Goal: Information Seeking & Learning: Check status

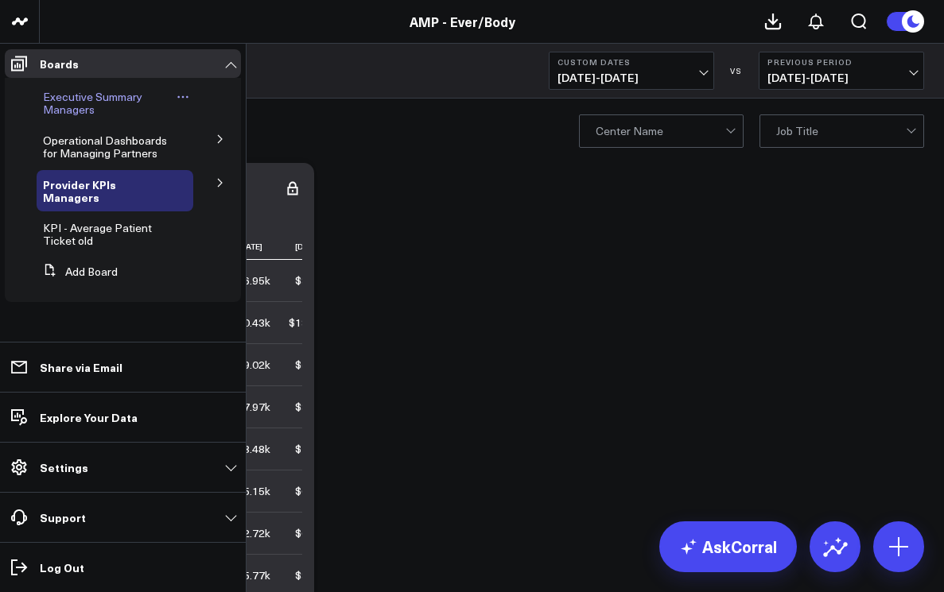
click at [61, 103] on span "Executive Summary Managers" at bounding box center [92, 103] width 99 height 28
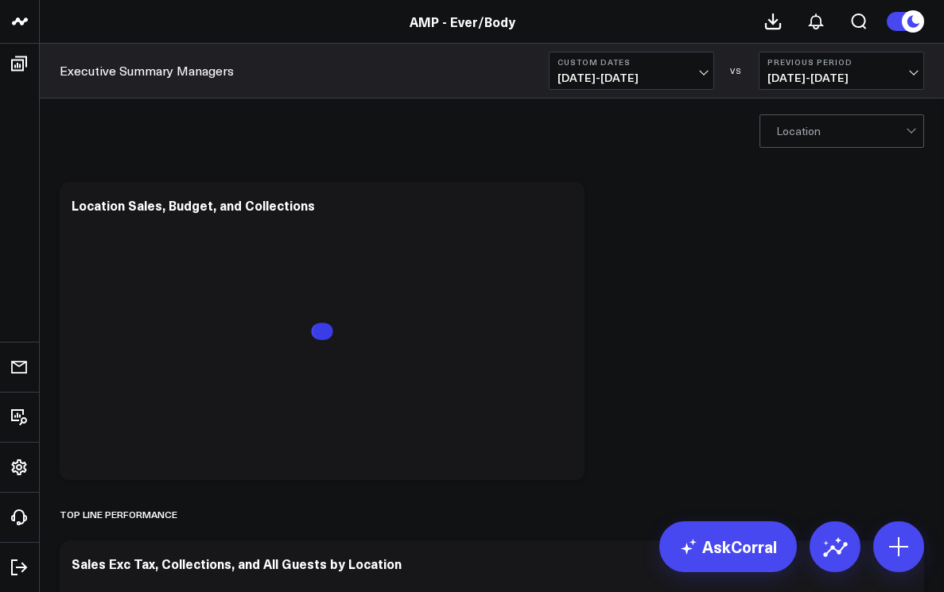
click at [701, 80] on span "[DATE] - [DATE]" at bounding box center [631, 78] width 148 height 13
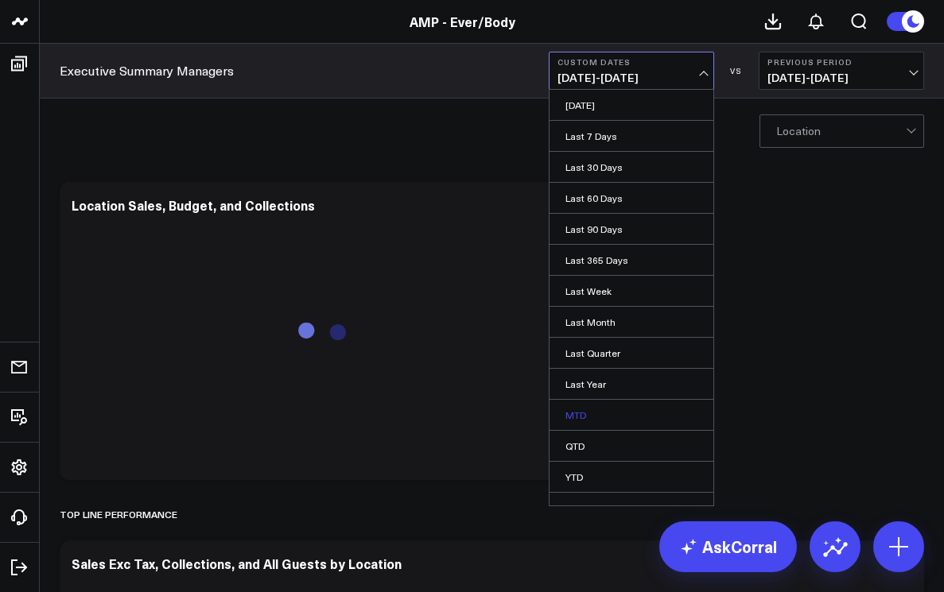
scroll to position [17, 0]
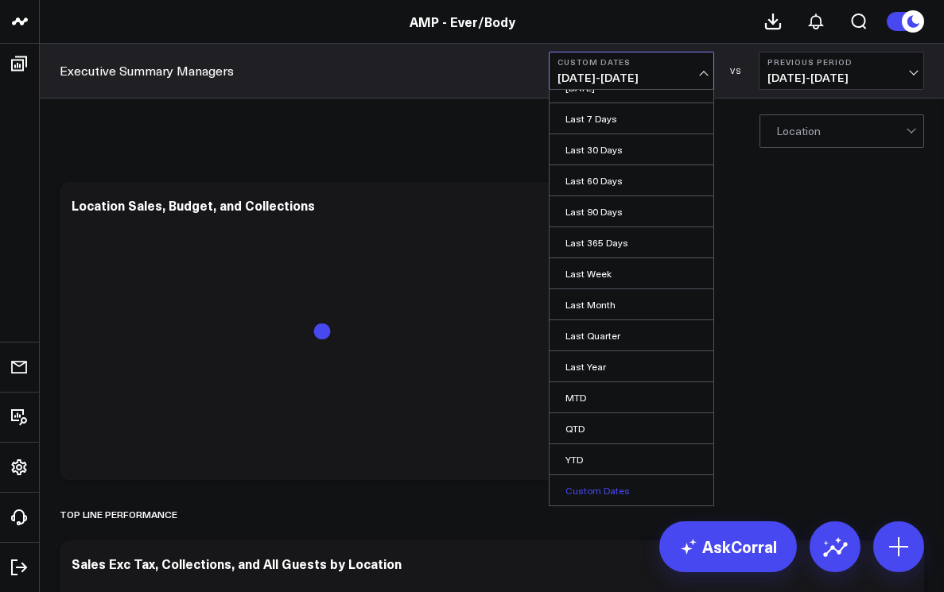
click at [607, 488] on link "Custom Dates" at bounding box center [632, 491] width 164 height 30
select select "7"
select select "2025"
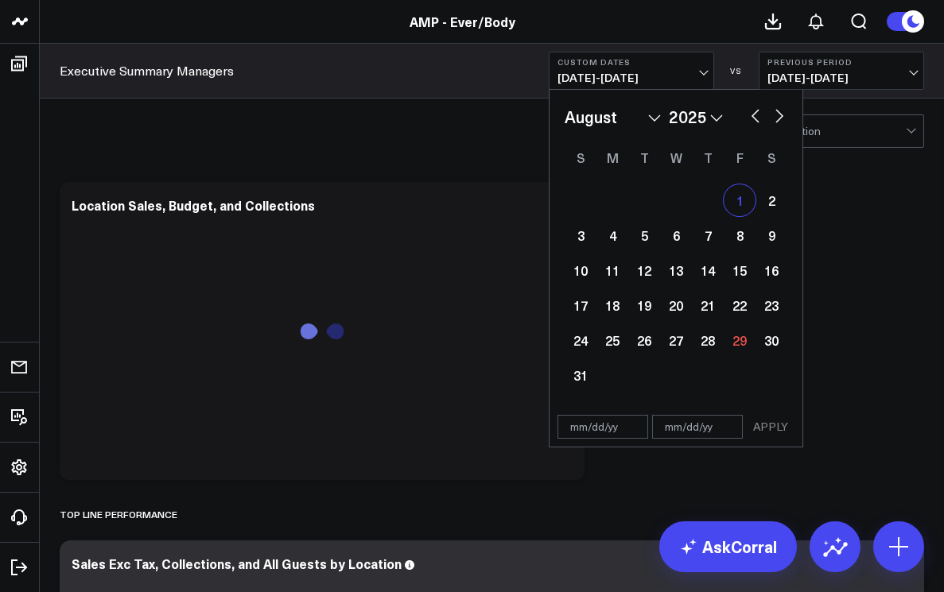
click at [740, 202] on div "1" at bounding box center [740, 201] width 32 height 32
type input "[DATE]"
select select "7"
select select "2025"
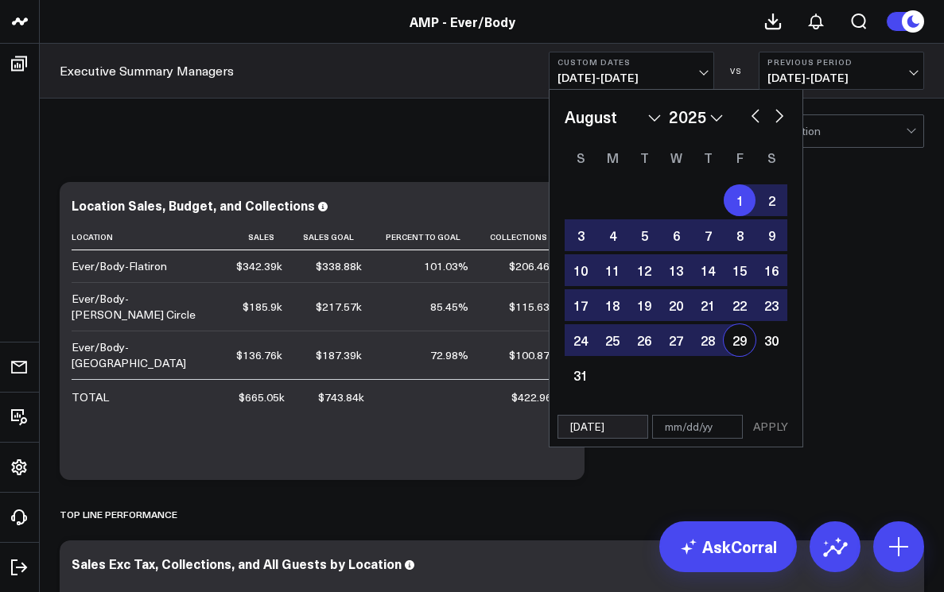
click at [742, 344] on div "29" at bounding box center [740, 340] width 32 height 32
type input "[DATE]"
select select "7"
select select "2025"
click at [769, 428] on button "APPLY" at bounding box center [771, 427] width 48 height 24
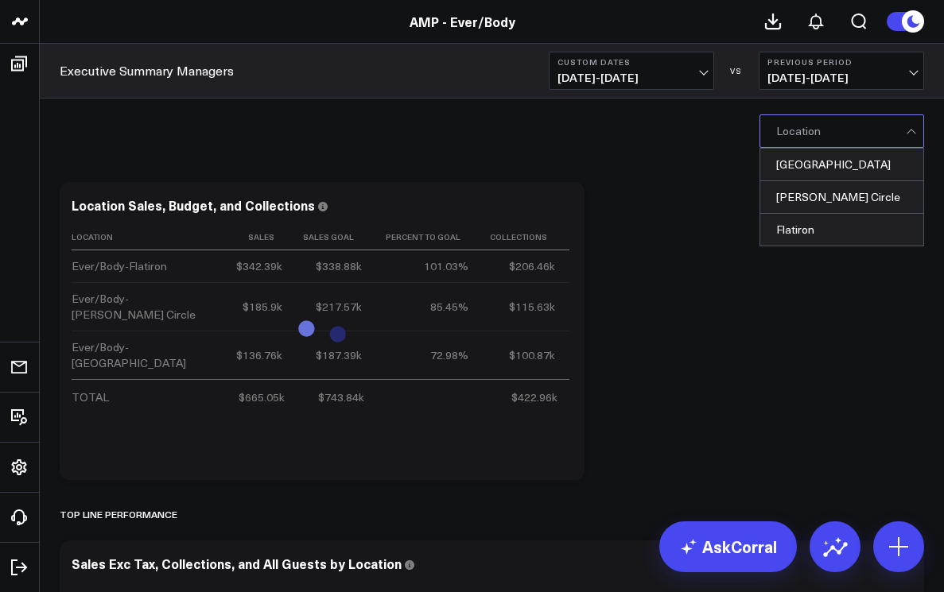
click at [907, 136] on div at bounding box center [913, 131] width 14 height 32
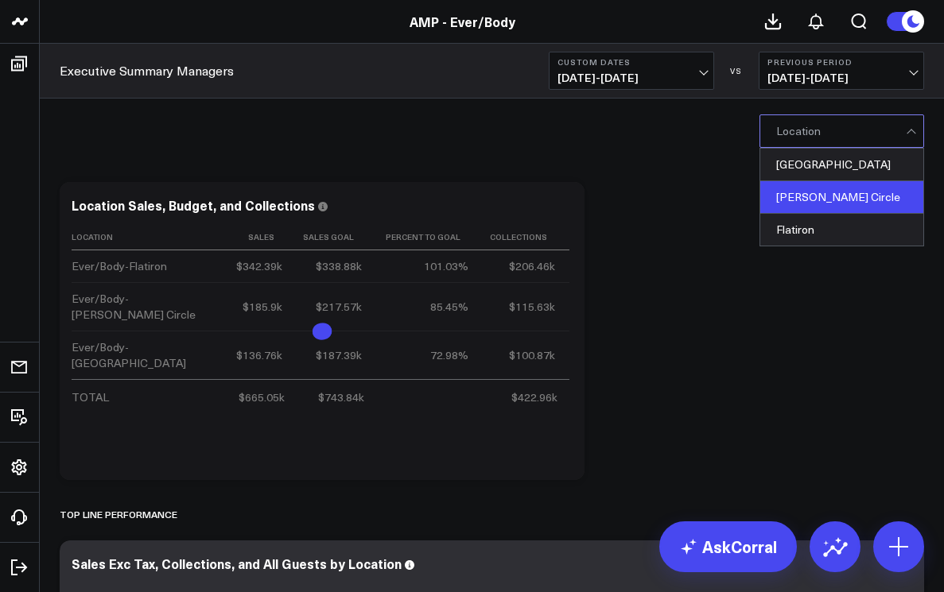
click at [868, 201] on div "[PERSON_NAME] Circle" at bounding box center [841, 197] width 163 height 33
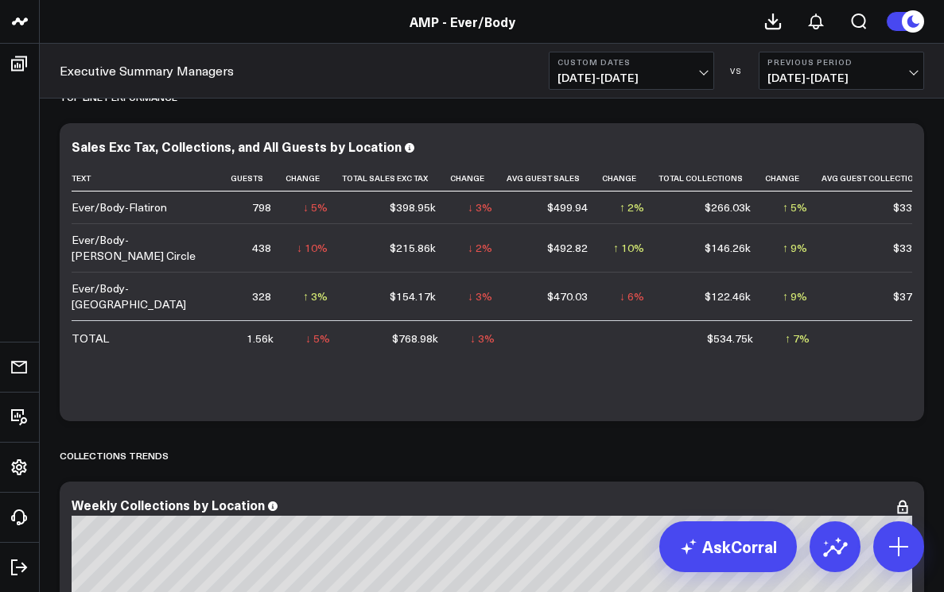
scroll to position [407, 0]
